Goal: Check status

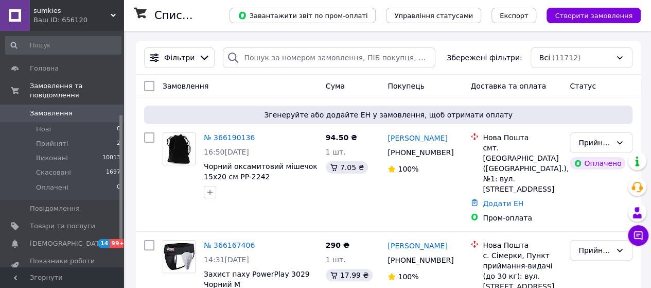
scroll to position [154, 0]
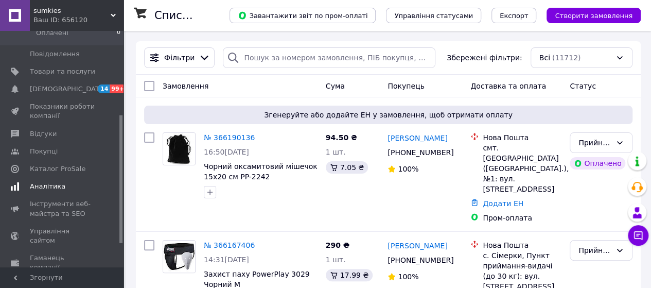
click at [57, 182] on span "Аналітика" at bounding box center [47, 186] width 35 height 9
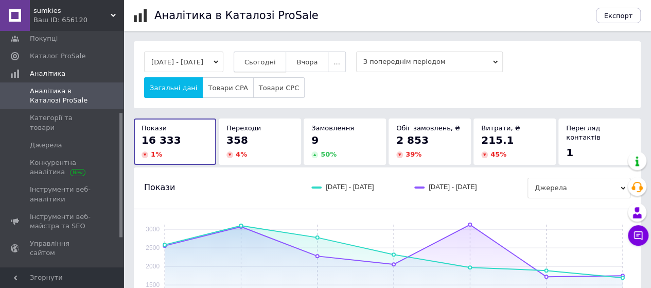
click at [276, 60] on span "Сьогодні" at bounding box center [259, 62] width 31 height 8
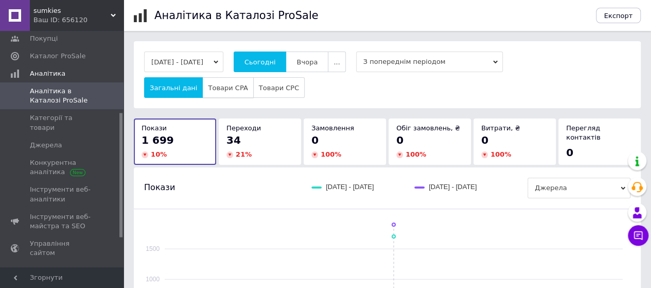
click at [213, 86] on span "Товари CPA" at bounding box center [228, 88] width 40 height 8
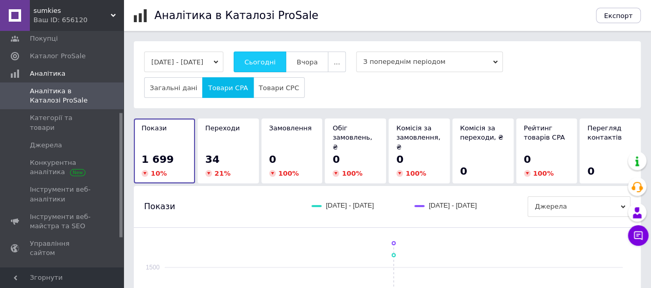
click at [276, 64] on span "Сьогодні" at bounding box center [259, 62] width 31 height 8
click at [276, 59] on span "Сьогодні" at bounding box center [259, 62] width 31 height 8
click at [271, 65] on span "Сьогодні" at bounding box center [259, 62] width 31 height 8
click at [276, 62] on span "Сьогодні" at bounding box center [259, 62] width 31 height 8
click at [286, 62] on button "Сьогодні" at bounding box center [260, 61] width 53 height 21
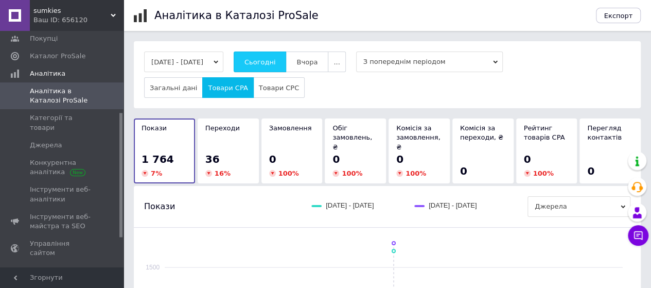
click at [272, 61] on span "Сьогодні" at bounding box center [259, 62] width 31 height 8
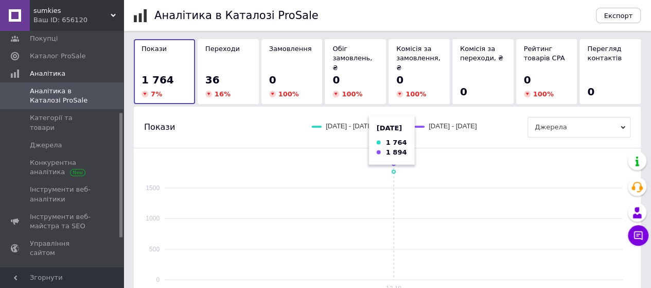
scroll to position [344, 0]
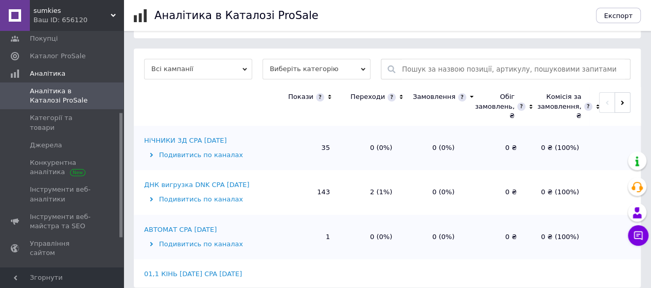
click at [398, 93] on icon at bounding box center [401, 97] width 7 height 9
click at [399, 96] on icon at bounding box center [401, 97] width 4 height 2
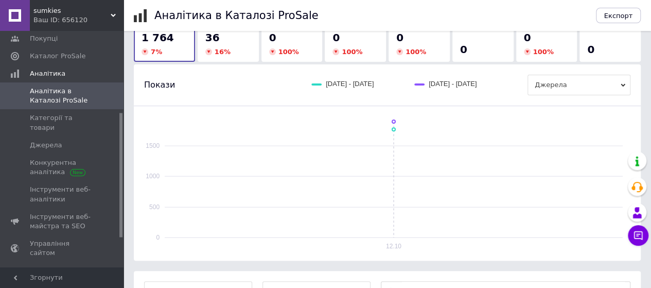
scroll to position [0, 0]
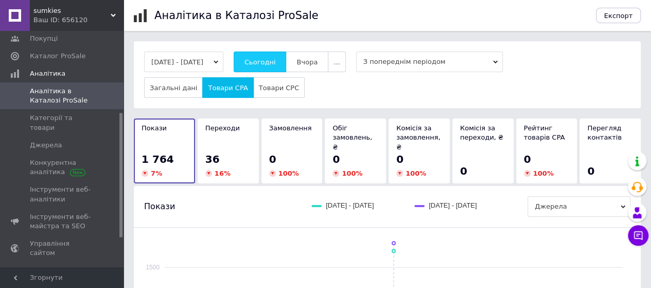
click at [276, 63] on span "Сьогодні" at bounding box center [259, 62] width 31 height 8
click at [274, 62] on span "Сьогодні" at bounding box center [259, 62] width 31 height 8
click at [268, 60] on span "Сьогодні" at bounding box center [259, 62] width 31 height 8
click at [276, 64] on span "Сьогодні" at bounding box center [259, 62] width 31 height 8
click at [276, 60] on span "Сьогодні" at bounding box center [259, 62] width 31 height 8
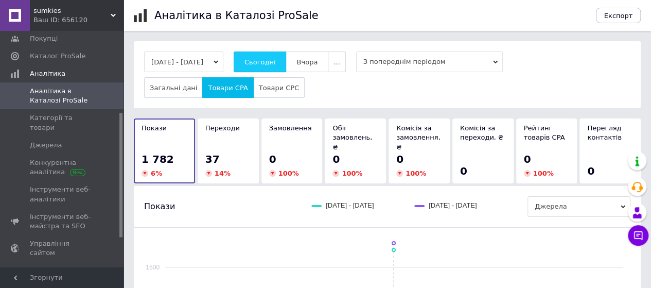
click at [282, 68] on button "Сьогодні" at bounding box center [260, 61] width 53 height 21
click at [267, 64] on span "Сьогодні" at bounding box center [259, 62] width 31 height 8
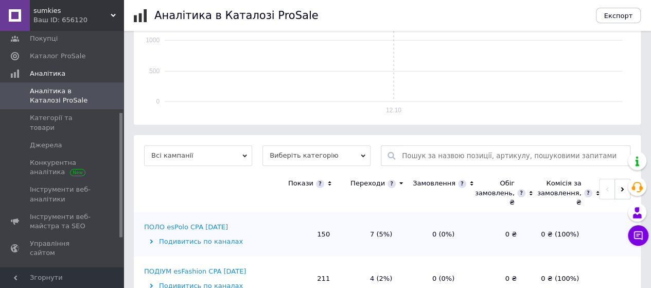
scroll to position [344, 0]
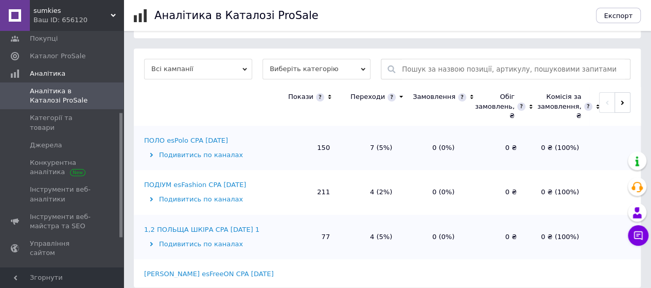
click at [398, 93] on icon at bounding box center [401, 97] width 7 height 9
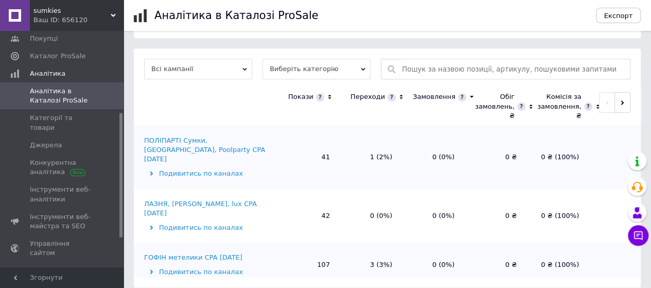
click at [398, 93] on icon at bounding box center [401, 97] width 7 height 9
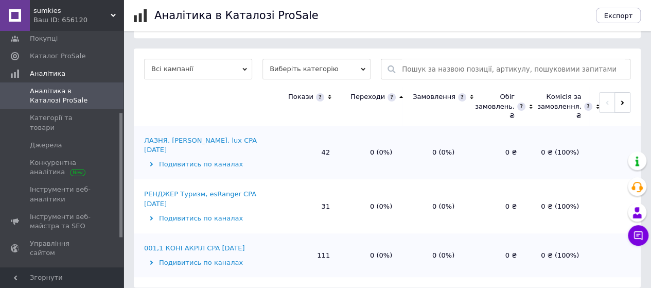
click at [398, 93] on icon at bounding box center [401, 97] width 7 height 9
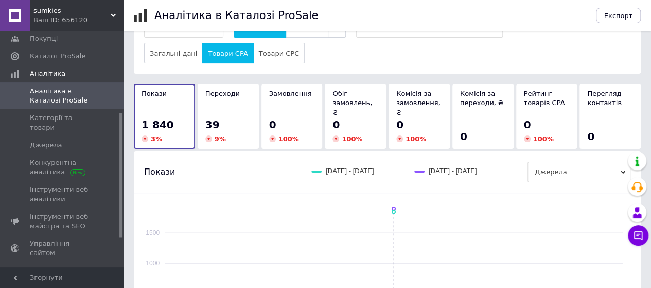
scroll to position [0, 0]
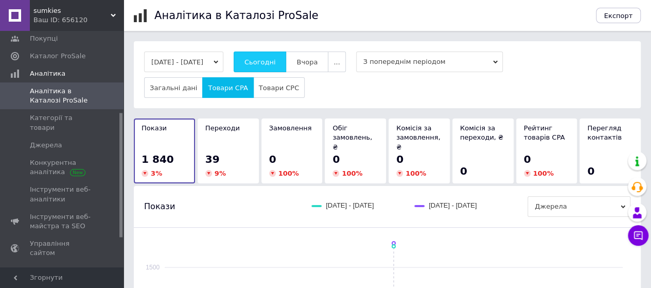
click at [270, 63] on span "Сьогодні" at bounding box center [259, 62] width 31 height 8
click at [276, 59] on span "Сьогодні" at bounding box center [259, 62] width 31 height 8
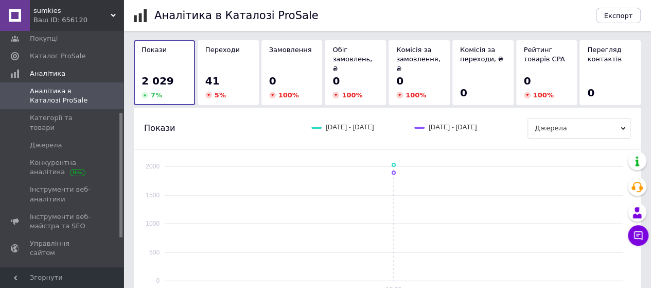
scroll to position [344, 0]
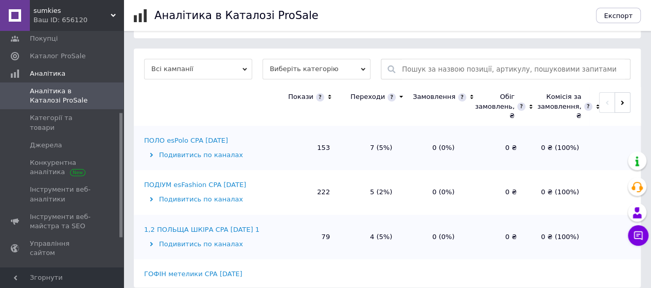
click at [398, 93] on icon at bounding box center [401, 97] width 7 height 9
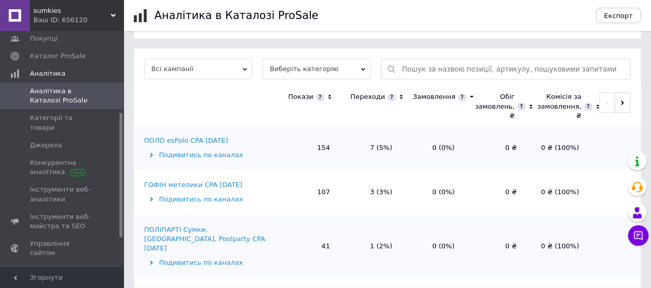
click at [398, 93] on icon at bounding box center [401, 97] width 7 height 9
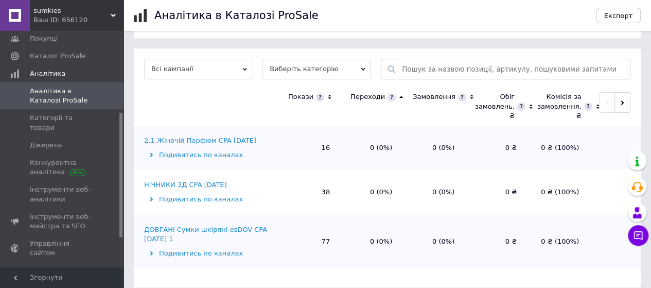
click at [398, 93] on icon at bounding box center [401, 97] width 7 height 9
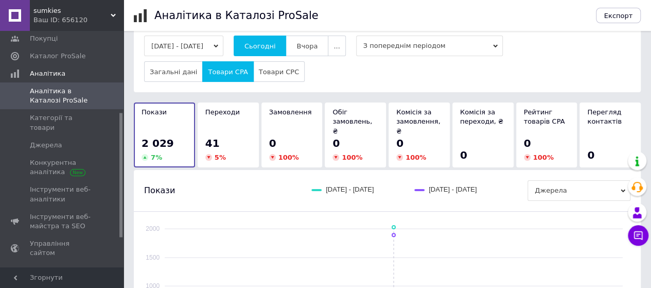
scroll to position [0, 0]
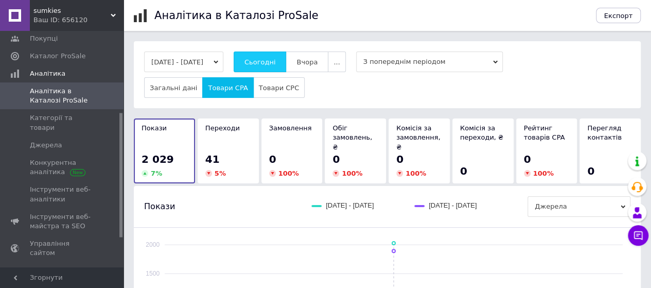
click at [276, 62] on span "Сьогодні" at bounding box center [259, 62] width 31 height 8
click at [276, 64] on span "Сьогодні" at bounding box center [259, 62] width 31 height 8
click at [271, 61] on span "Сьогодні" at bounding box center [259, 62] width 31 height 8
click at [276, 58] on span "Сьогодні" at bounding box center [259, 62] width 31 height 8
